Goal: Transaction & Acquisition: Download file/media

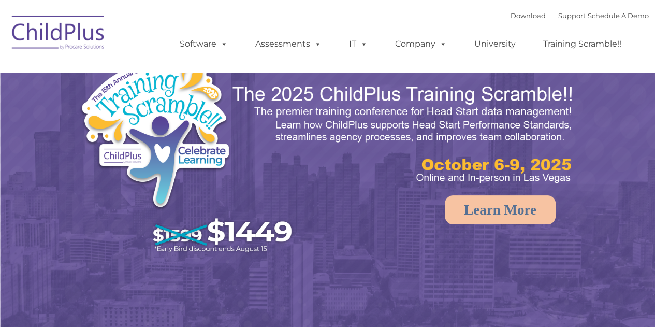
select select "MEDIUM"
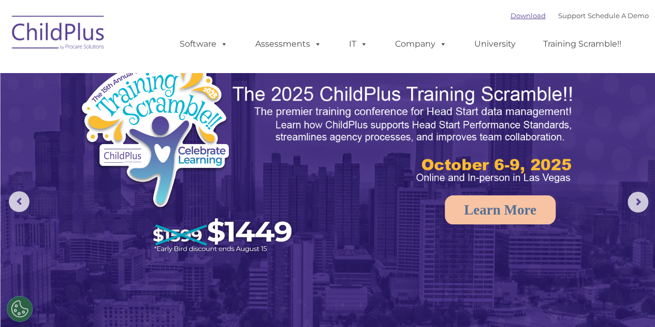
click at [511, 15] on link "Download" at bounding box center [528, 15] width 35 height 8
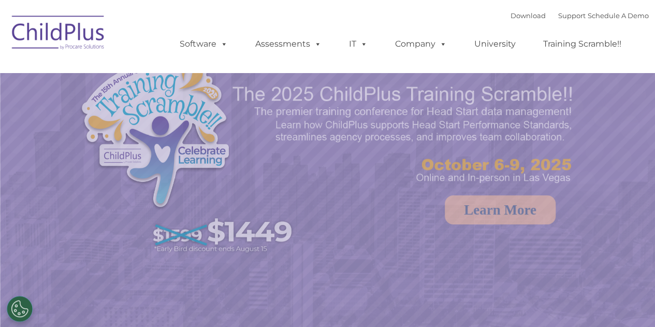
select select "MEDIUM"
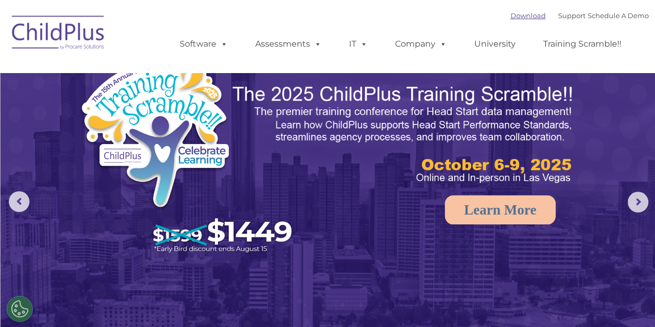
click at [511, 18] on link "Download" at bounding box center [528, 15] width 35 height 8
